Goal: Task Accomplishment & Management: Manage account settings

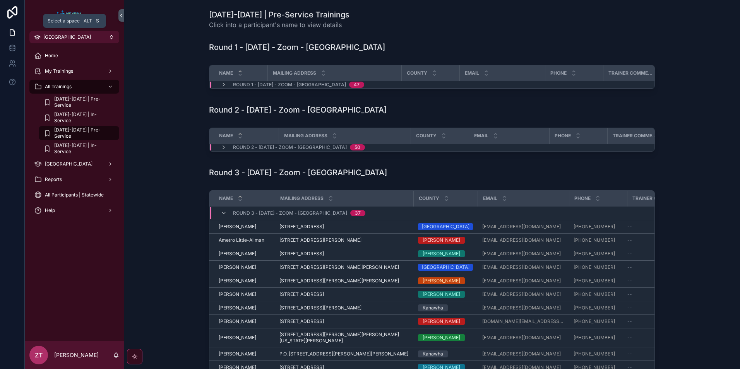
click at [73, 37] on span "[GEOGRAPHIC_DATA]" at bounding box center [67, 37] width 48 height 6
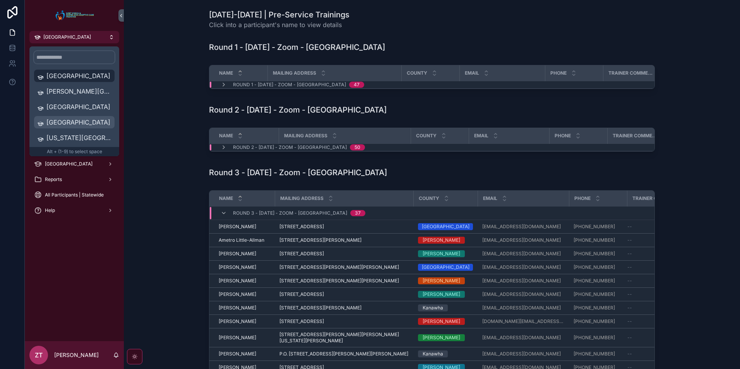
click at [84, 120] on span "[GEOGRAPHIC_DATA]" at bounding box center [78, 122] width 65 height 9
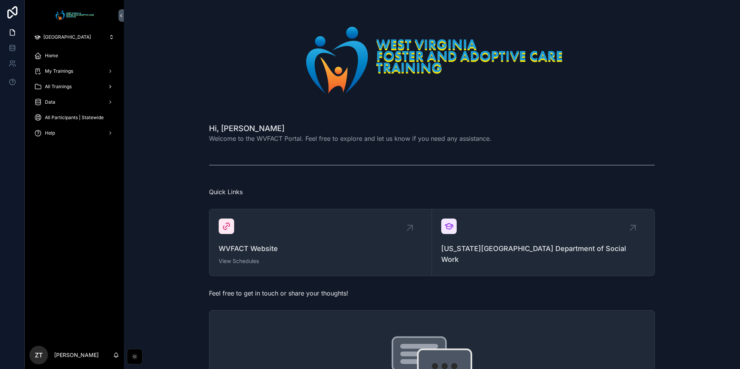
click at [69, 89] on span "All Trainings" at bounding box center [58, 87] width 27 height 6
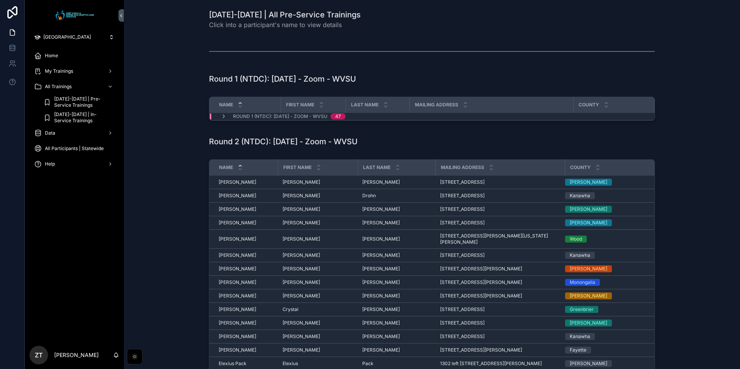
click at [90, 98] on span "[DATE]-[DATE] | Pre-Service Trainings" at bounding box center [82, 102] width 57 height 12
click at [221, 116] on icon "scrollable content" at bounding box center [224, 116] width 6 height 6
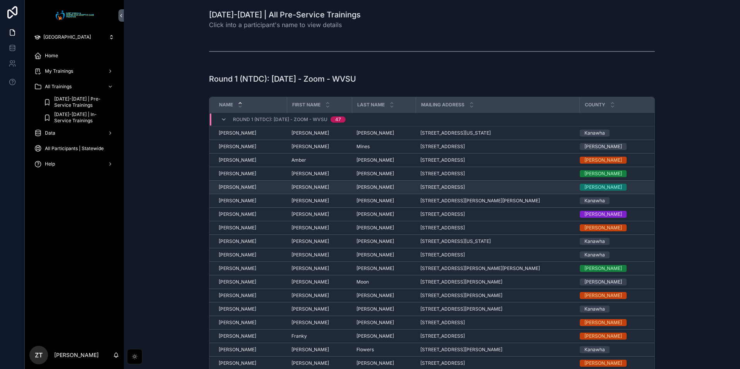
click at [233, 187] on span "[PERSON_NAME]" at bounding box center [238, 187] width 38 height 6
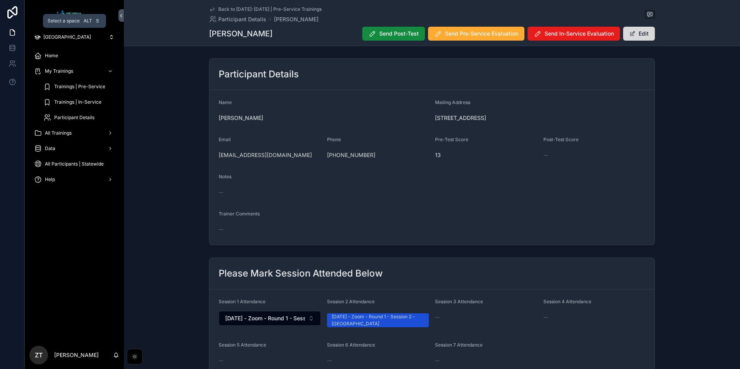
click at [80, 38] on span "[GEOGRAPHIC_DATA]" at bounding box center [67, 37] width 48 height 6
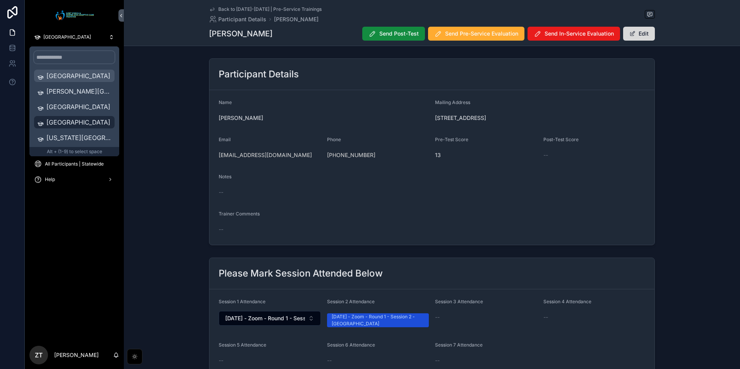
click at [73, 81] on div "[GEOGRAPHIC_DATA]" at bounding box center [74, 76] width 81 height 12
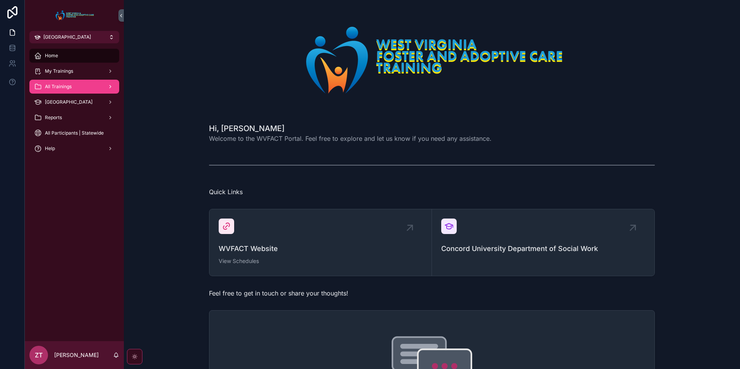
click at [85, 84] on div "All Trainings" at bounding box center [74, 87] width 81 height 12
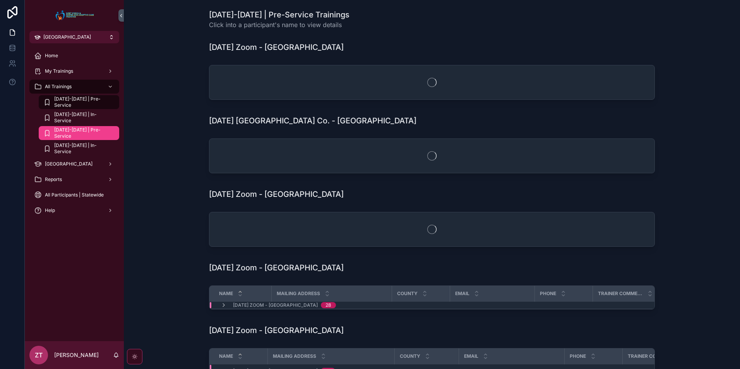
click at [87, 131] on span "[DATE]-[DATE] | Pre-Service" at bounding box center [82, 133] width 57 height 12
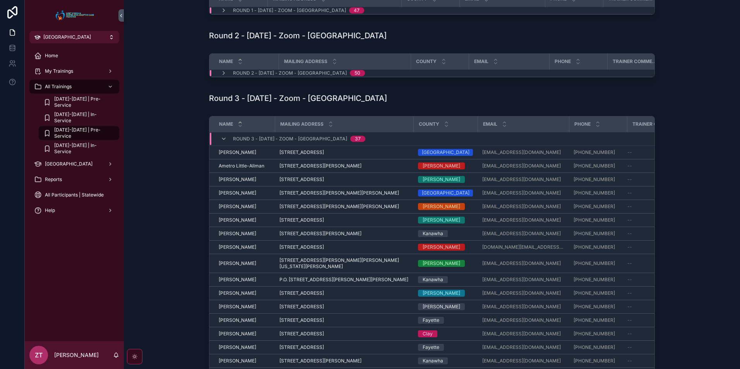
scroll to position [77, 0]
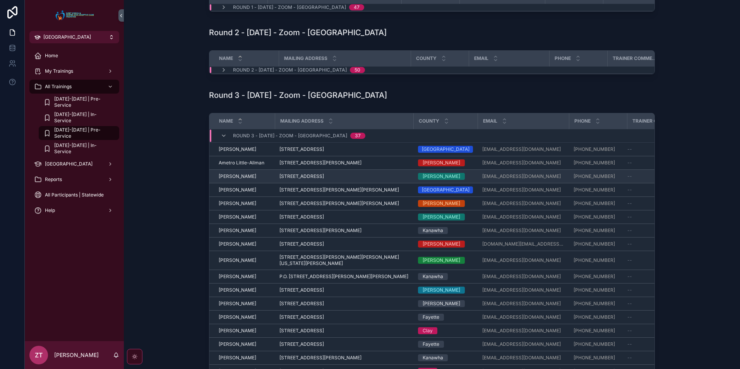
click at [227, 180] on span "[PERSON_NAME]" at bounding box center [238, 176] width 38 height 6
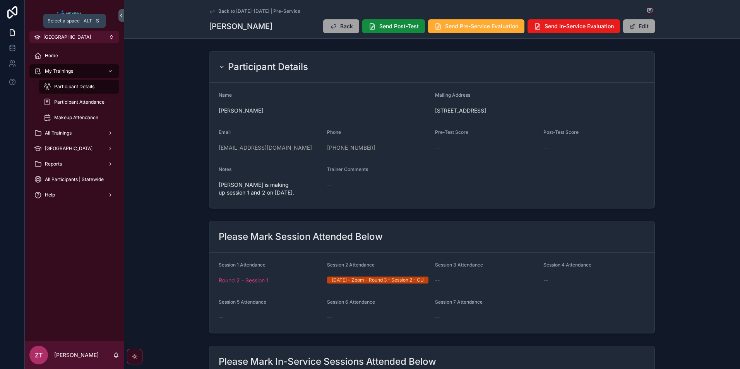
click at [61, 38] on span "[GEOGRAPHIC_DATA]" at bounding box center [67, 37] width 48 height 6
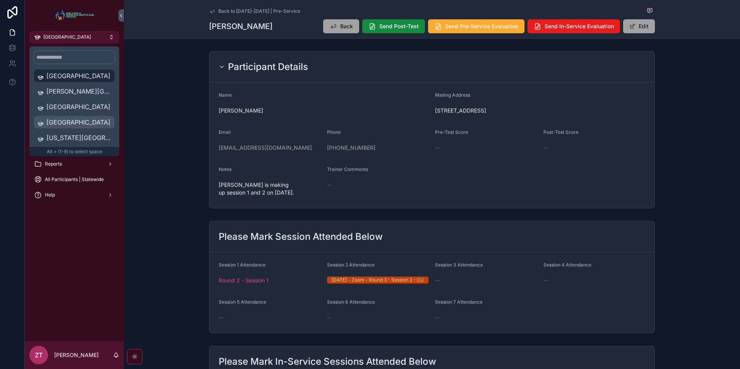
click at [77, 119] on span "[GEOGRAPHIC_DATA]" at bounding box center [78, 122] width 65 height 9
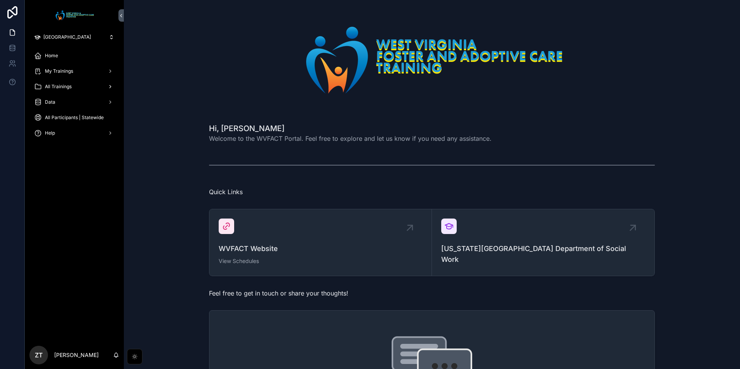
click at [74, 87] on div "All Trainings" at bounding box center [74, 87] width 81 height 12
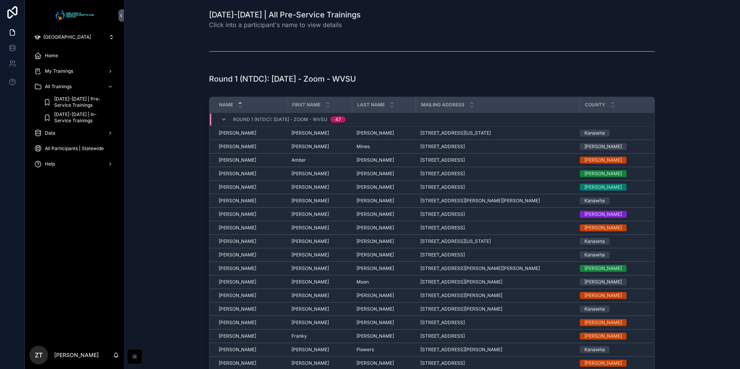
click at [73, 96] on span "[DATE]-[DATE] | Pre-Service Trainings" at bounding box center [82, 102] width 57 height 12
click at [239, 190] on span "[PERSON_NAME]" at bounding box center [238, 187] width 38 height 6
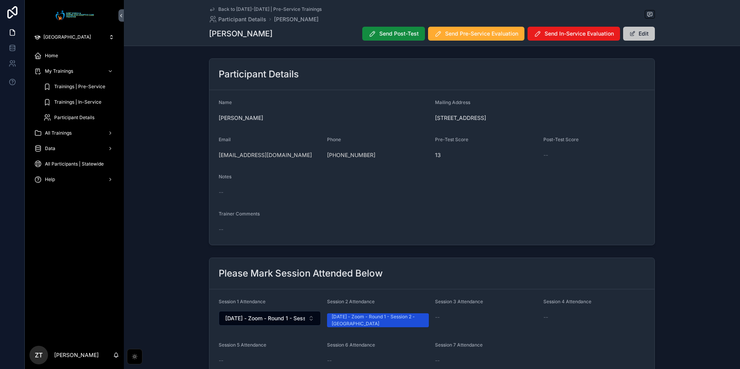
click at [640, 32] on button "Edit" at bounding box center [639, 34] width 32 height 14
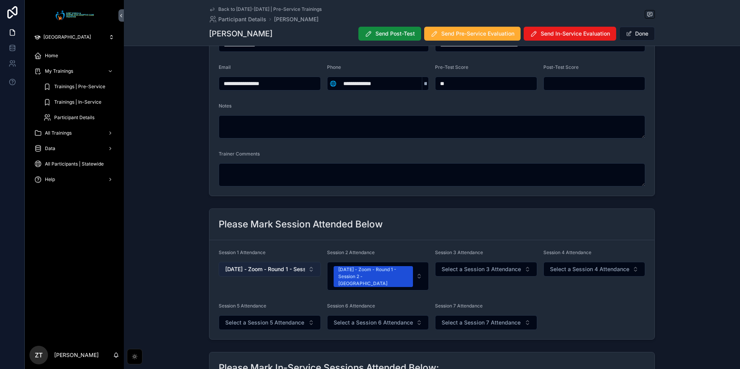
scroll to position [77, 0]
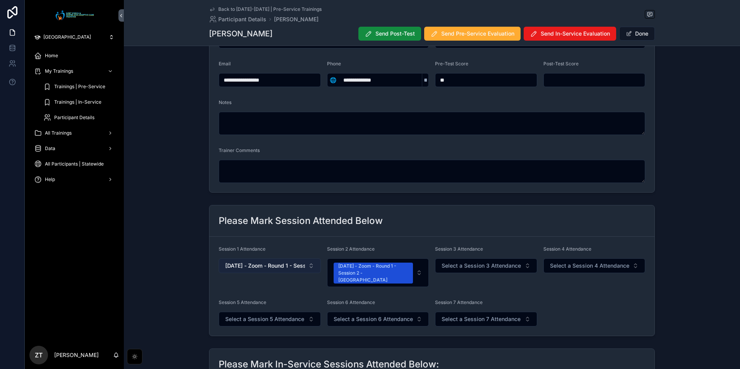
click at [293, 271] on button "[DATE] - Zoom - Round 1 - Session 1 - [GEOGRAPHIC_DATA]" at bounding box center [270, 266] width 102 height 15
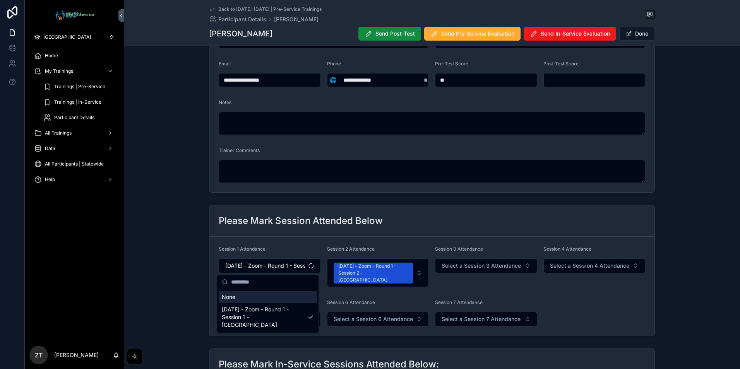
click at [244, 299] on div "None" at bounding box center [268, 297] width 98 height 12
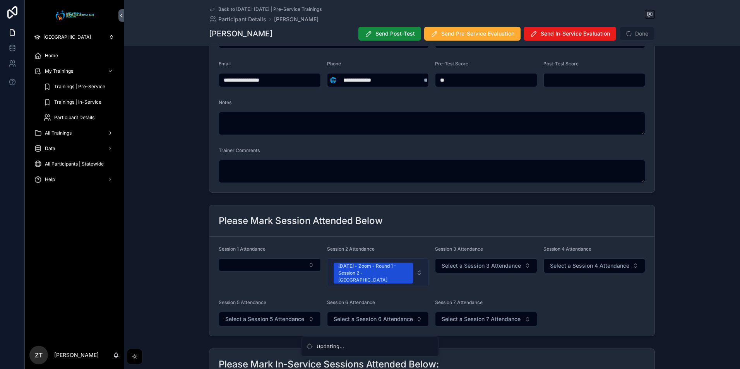
click at [358, 268] on div "[DATE] - Zoom - Round 1 - Session 2 - [GEOGRAPHIC_DATA]" at bounding box center [373, 273] width 70 height 21
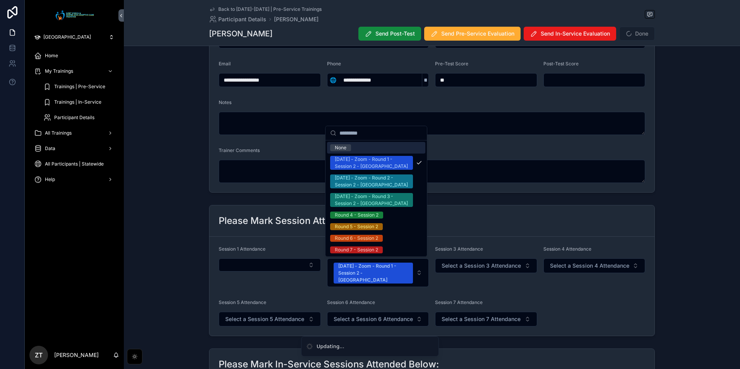
click at [340, 146] on div "None" at bounding box center [341, 147] width 12 height 7
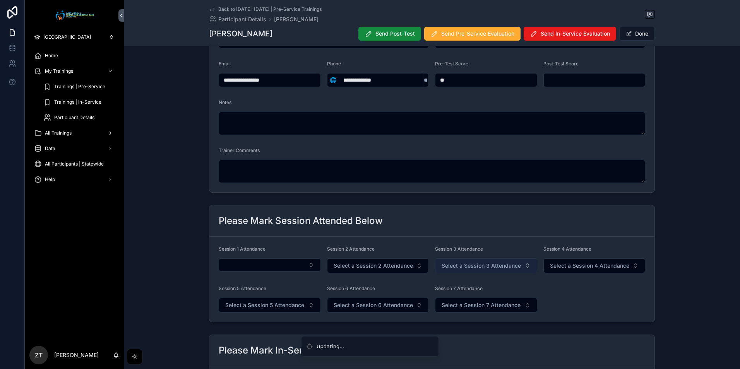
click at [462, 269] on span "Select a Session 3 Attendance" at bounding box center [481, 266] width 79 height 8
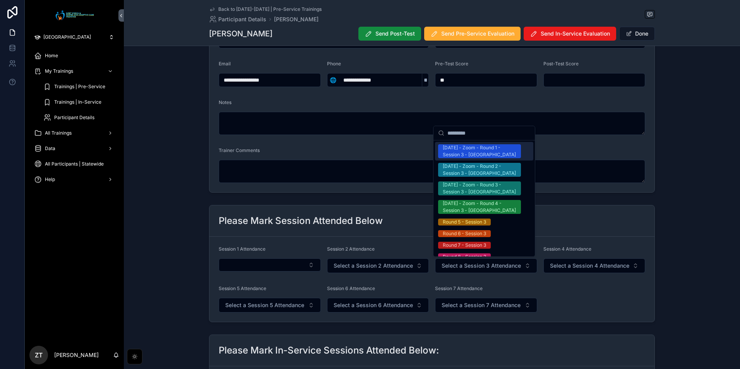
click at [463, 151] on div "[DATE] - Zoom - Round 1 - Session 3 - [GEOGRAPHIC_DATA]" at bounding box center [480, 151] width 74 height 14
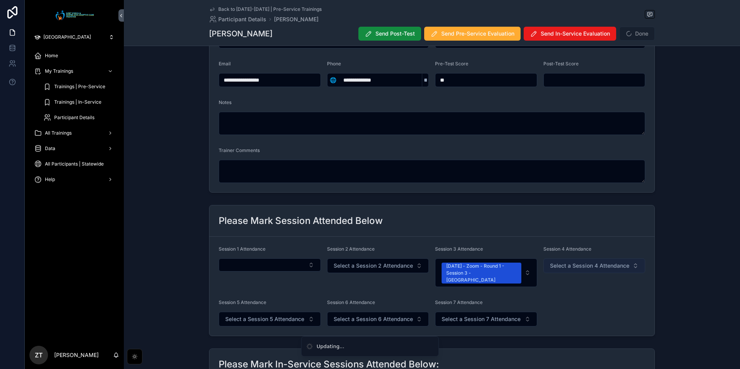
click at [568, 265] on span "Select a Session 4 Attendance" at bounding box center [589, 266] width 79 height 8
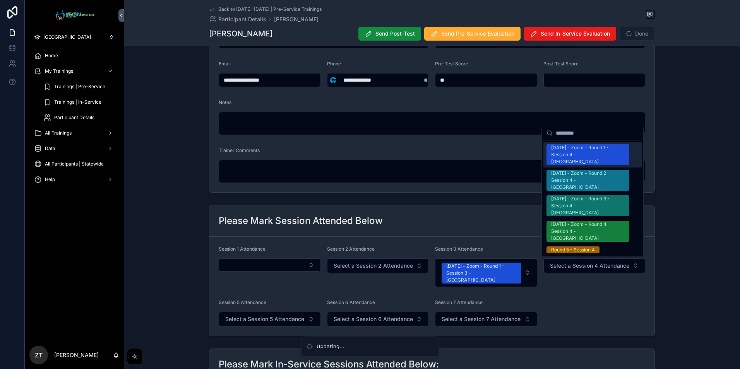
click at [573, 151] on div "[DATE] - Zoom - Round 1 - Session 4 - [GEOGRAPHIC_DATA]" at bounding box center [588, 154] width 74 height 21
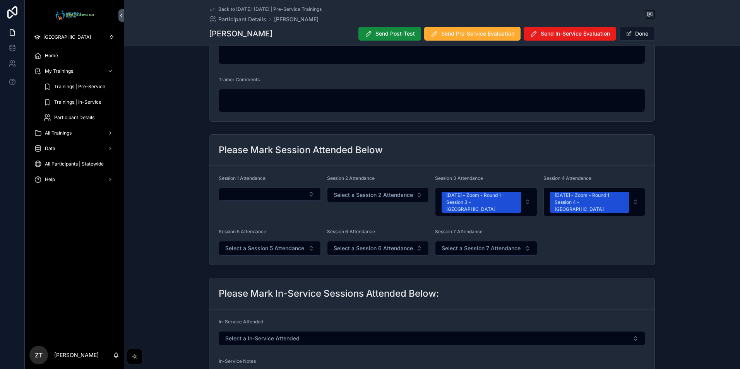
scroll to position [155, 0]
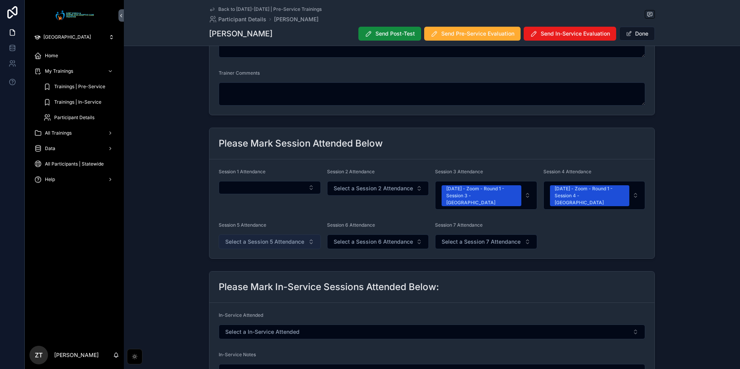
click at [274, 238] on span "Select a Session 5 Attendance" at bounding box center [264, 242] width 79 height 8
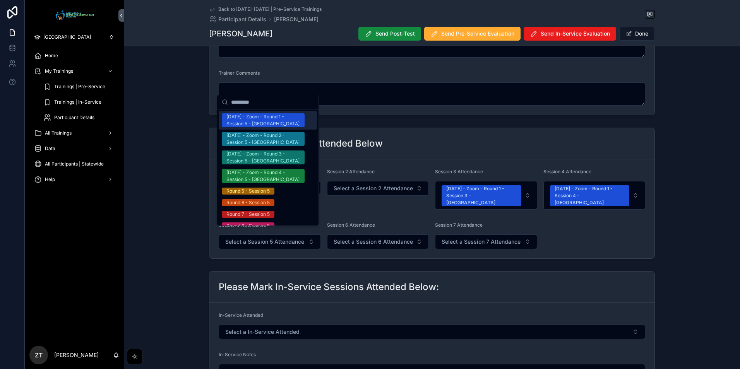
click at [253, 120] on div "[DATE] - Zoom - Round 1 - Session 5 - [GEOGRAPHIC_DATA]" at bounding box center [264, 120] width 74 height 14
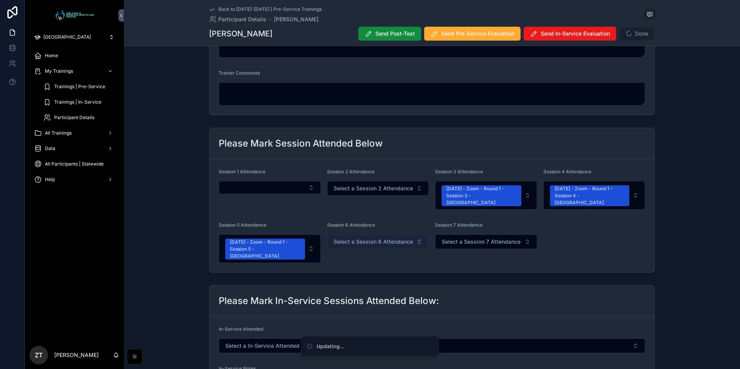
click at [366, 238] on span "Select a Session 6 Attendance" at bounding box center [373, 242] width 79 height 8
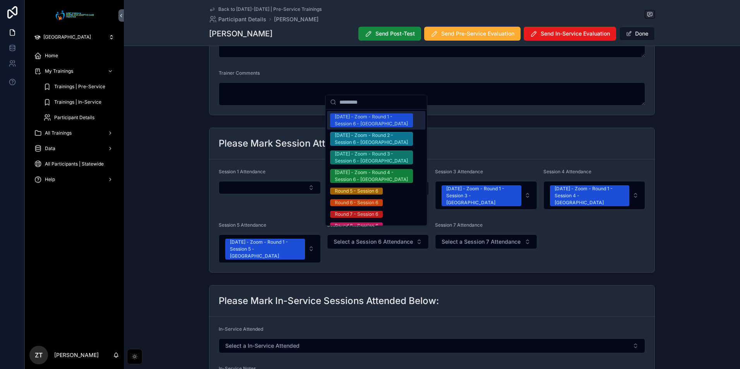
click at [359, 117] on div "[DATE] - Zoom - Round 1 - Session 6 - [GEOGRAPHIC_DATA]" at bounding box center [372, 120] width 74 height 14
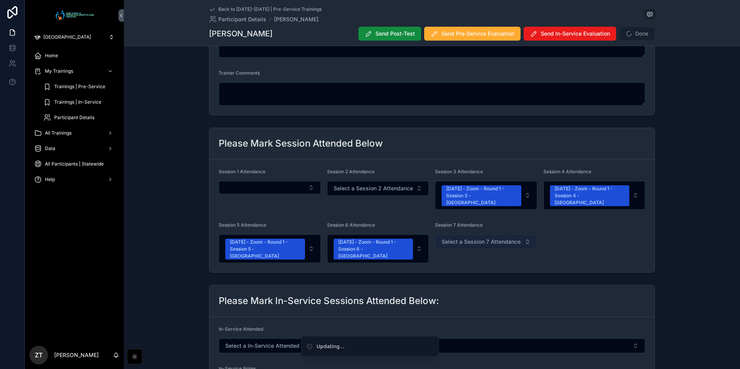
click at [455, 238] on span "Select a Session 7 Attendance" at bounding box center [481, 242] width 79 height 8
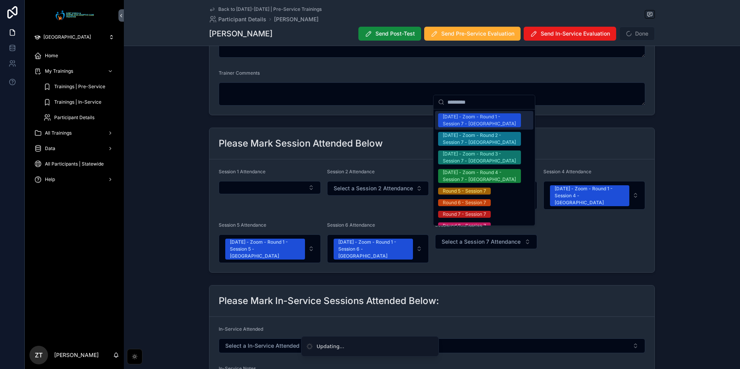
click at [448, 116] on div "[DATE] - Zoom - Round 1 - Session 7 - [GEOGRAPHIC_DATA]" at bounding box center [480, 120] width 74 height 14
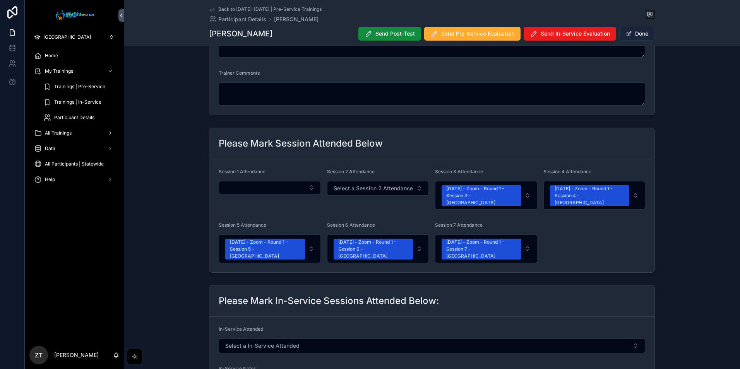
click at [639, 28] on button "Done" at bounding box center [638, 34] width 36 height 14
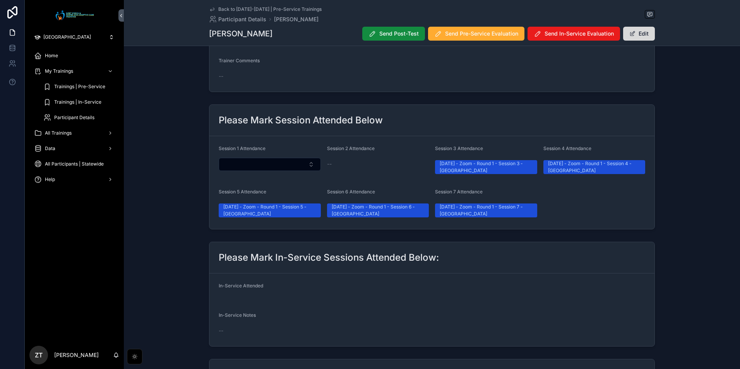
scroll to position [0, 0]
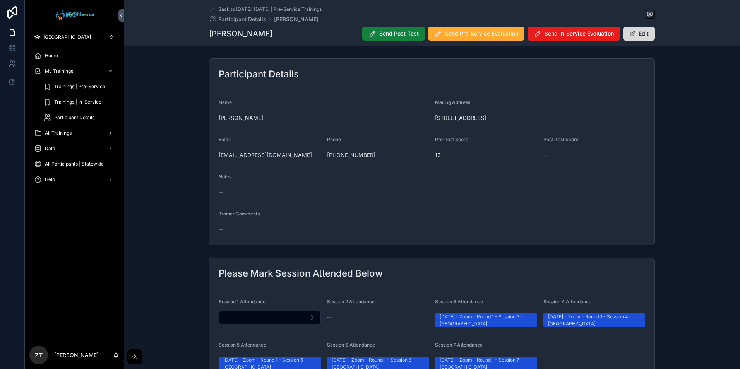
click at [388, 33] on span "Send Post-Test" at bounding box center [398, 34] width 39 height 8
click at [470, 32] on span "Send Pre-Service Evaluation" at bounding box center [481, 34] width 73 height 8
click at [212, 8] on icon "scrollable content" at bounding box center [212, 9] width 4 height 3
